Goal: Information Seeking & Learning: Learn about a topic

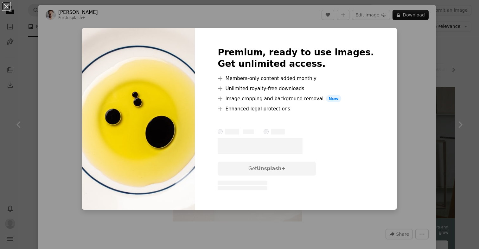
scroll to position [920, 0]
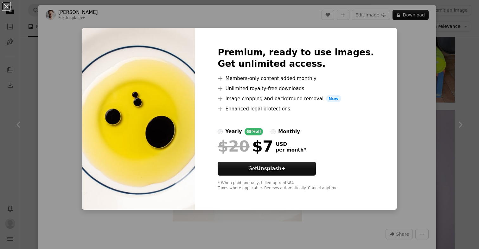
click at [401, 68] on div "An X shape Premium, ready to use images. Get unlimited access. A plus sign Memb…" at bounding box center [239, 124] width 479 height 249
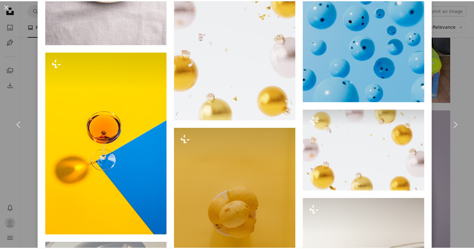
scroll to position [671, 0]
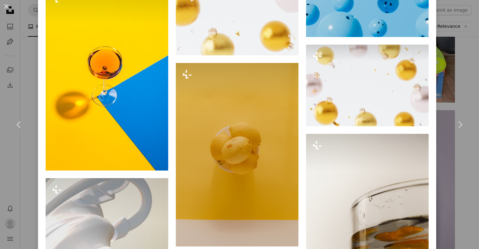
click at [435, 78] on div "An X shape Chevron left Chevron right [PERSON_NAME] For Unsplash+ A heart A plu…" at bounding box center [239, 124] width 479 height 249
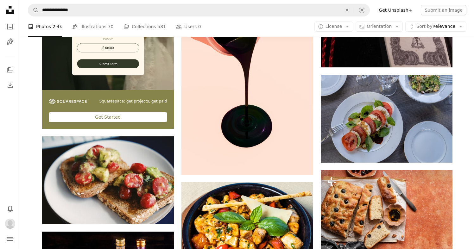
scroll to position [1439, 0]
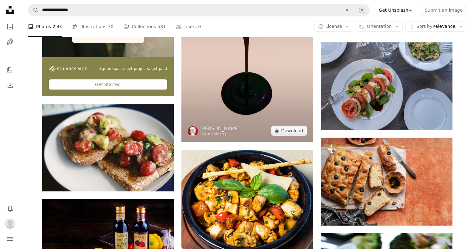
click at [264, 129] on img at bounding box center [248, 60] width 132 height 165
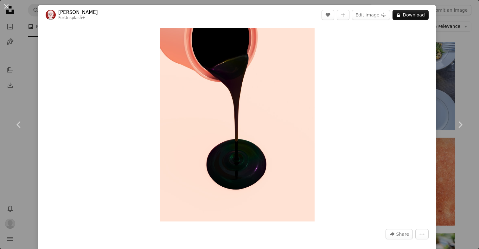
click at [422, 93] on div "Zoom in" at bounding box center [237, 125] width 398 height 200
click at [427, 89] on div "Zoom in" at bounding box center [237, 125] width 398 height 200
click at [439, 84] on div "An X shape Chevron left Chevron right [PERSON_NAME] For Unsplash+ A heart A plu…" at bounding box center [239, 124] width 479 height 249
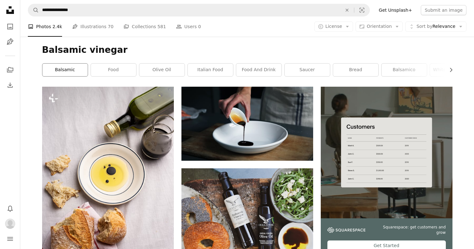
click at [74, 73] on link "balsamic" at bounding box center [64, 70] width 45 height 13
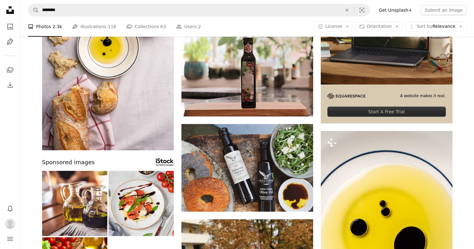
scroll to position [266, 0]
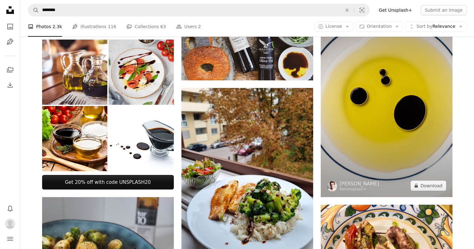
click at [358, 119] on img at bounding box center [387, 99] width 132 height 198
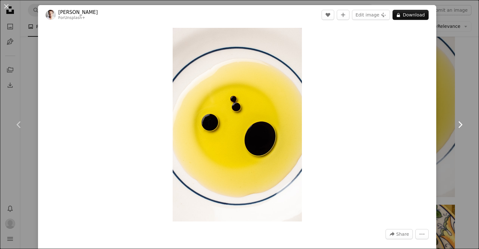
click at [453, 106] on link "Chevron right" at bounding box center [460, 124] width 38 height 61
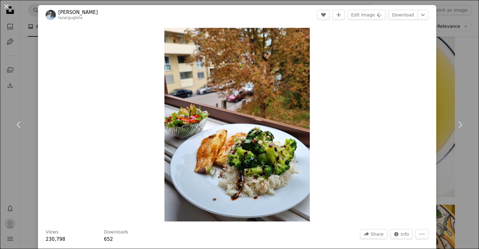
click at [435, 50] on div "An X shape Chevron left Chevron right [PERSON_NAME] lazargugleta A heart A plus…" at bounding box center [239, 124] width 479 height 249
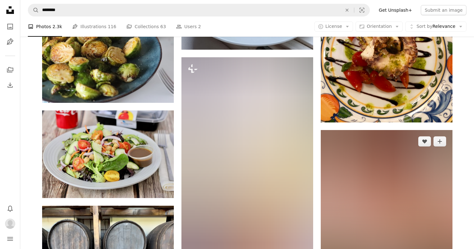
scroll to position [545, 0]
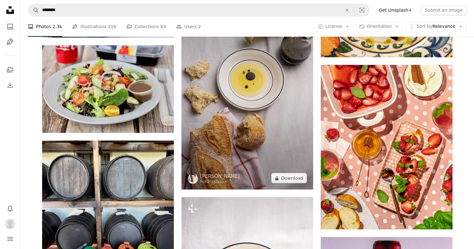
click at [253, 155] on img at bounding box center [248, 91] width 132 height 198
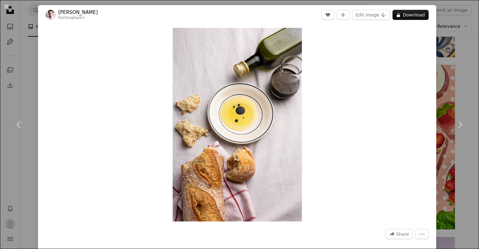
click at [461, 86] on div "An X shape Chevron left Chevron right [PERSON_NAME] For Unsplash+ A heart A plu…" at bounding box center [239, 124] width 479 height 249
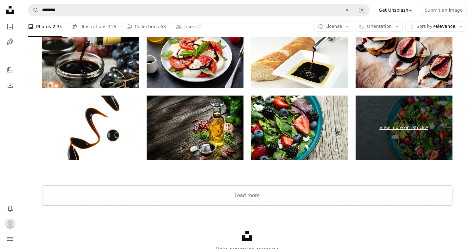
scroll to position [1202, 0]
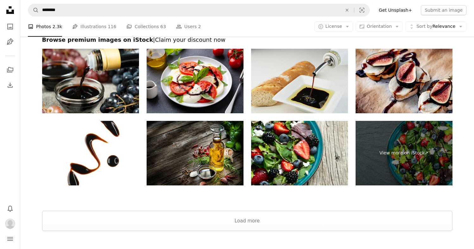
click at [290, 93] on img at bounding box center [299, 81] width 97 height 65
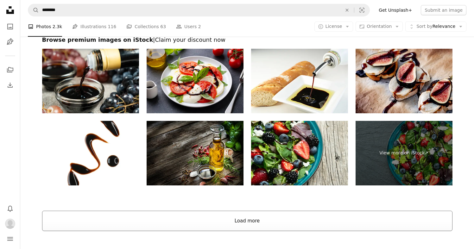
click at [212, 214] on button "Load more" at bounding box center [247, 221] width 411 height 20
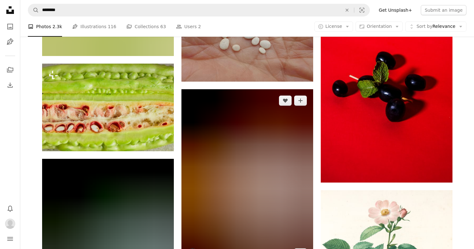
scroll to position [2751, 0]
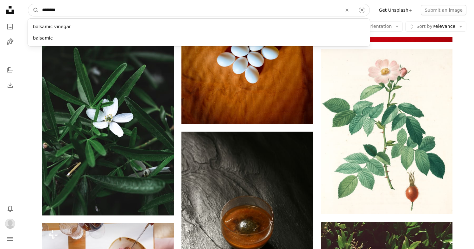
drag, startPoint x: 86, startPoint y: 10, endPoint x: 6, endPoint y: 10, distance: 80.2
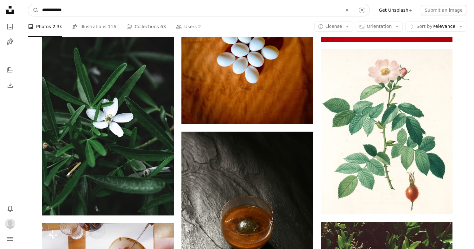
type input "**********"
click button "A magnifying glass" at bounding box center [33, 10] width 11 height 12
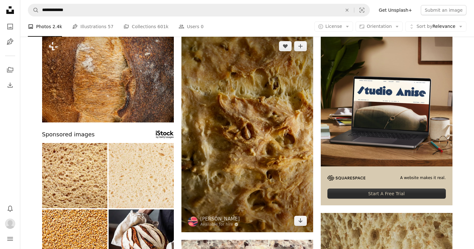
scroll to position [44, 0]
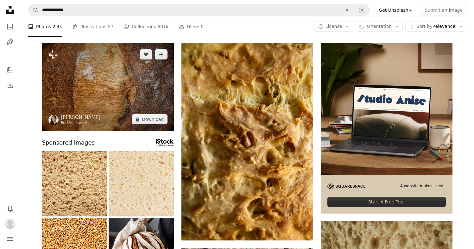
click at [156, 91] on img at bounding box center [108, 87] width 132 height 88
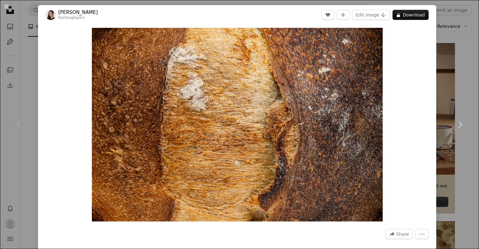
click at [435, 99] on div "An X shape Chevron left Chevron right [PERSON_NAME] For Unsplash+ A heart A plu…" at bounding box center [239, 124] width 479 height 249
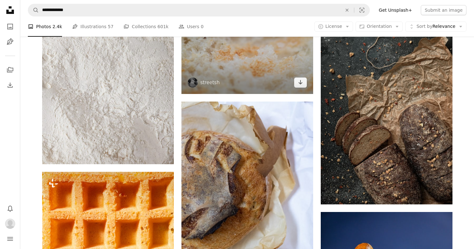
scroll to position [834, 0]
